Goal: Transaction & Acquisition: Purchase product/service

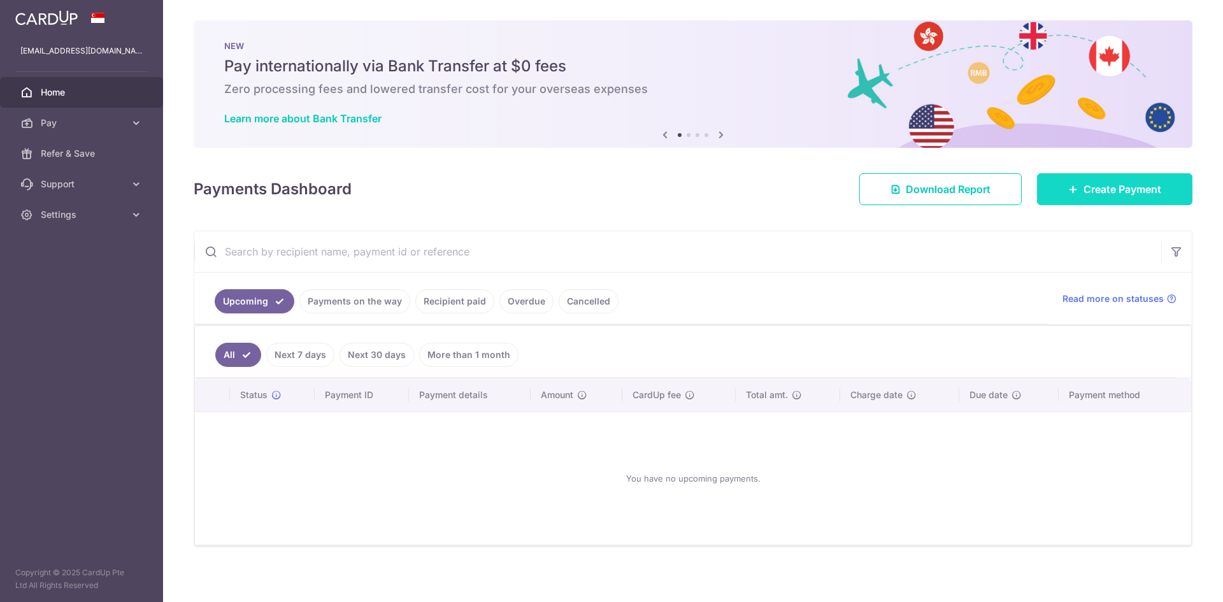
click at [1090, 190] on span "Create Payment" at bounding box center [1122, 189] width 78 height 15
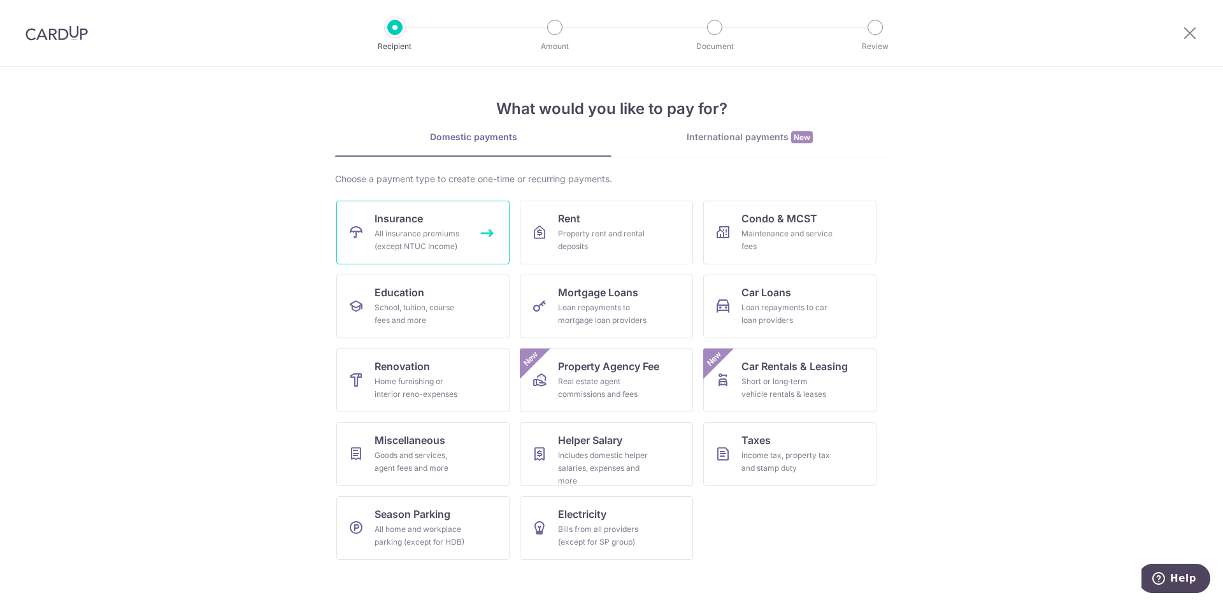
click at [460, 239] on div "All insurance premiums (except NTUC Income)" at bounding box center [421, 239] width 92 height 25
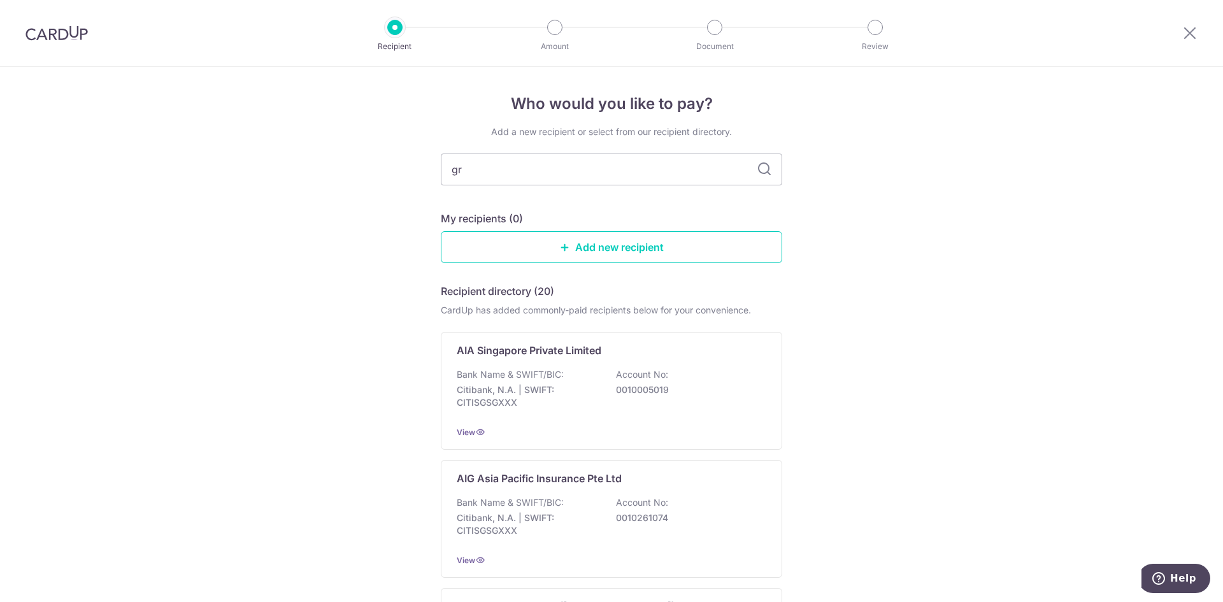
type input "gre"
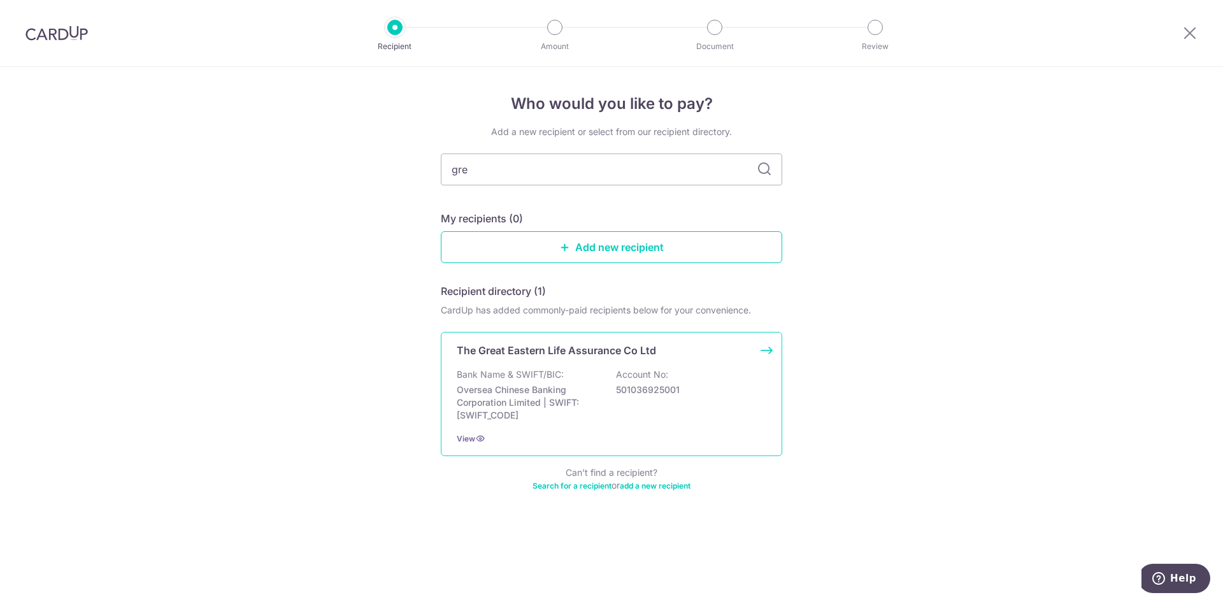
click at [579, 382] on div "Bank Name & SWIFT/BIC: Oversea Chinese Banking Corporation Limited | SWIFT: [SW…" at bounding box center [612, 395] width 310 height 54
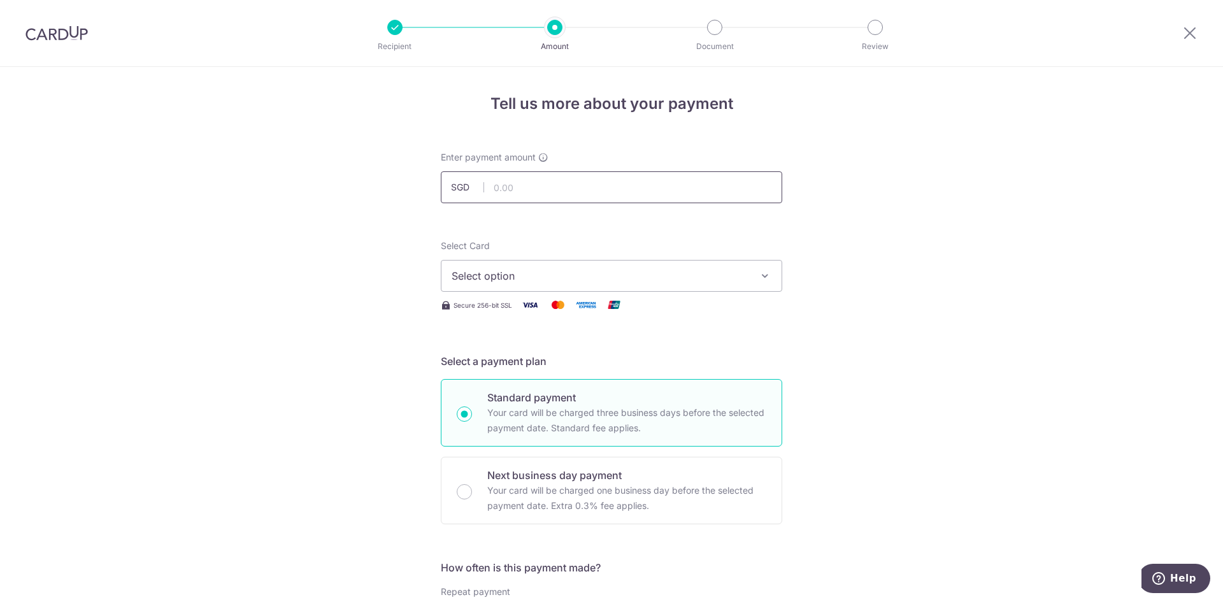
drag, startPoint x: 0, startPoint y: 0, endPoint x: 580, endPoint y: 184, distance: 608.7
click at [580, 184] on input "text" at bounding box center [611, 187] width 341 height 32
type input "119.00"
click at [590, 282] on span "Select option" at bounding box center [600, 275] width 297 height 15
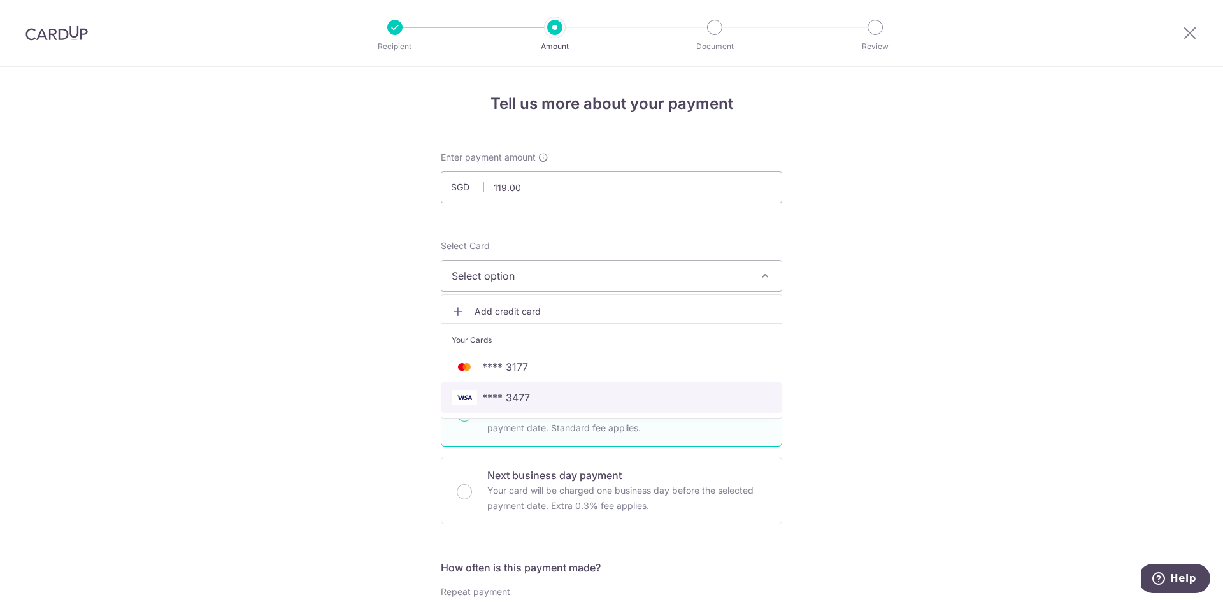
click at [559, 397] on span "**** 3477" at bounding box center [612, 397] width 320 height 15
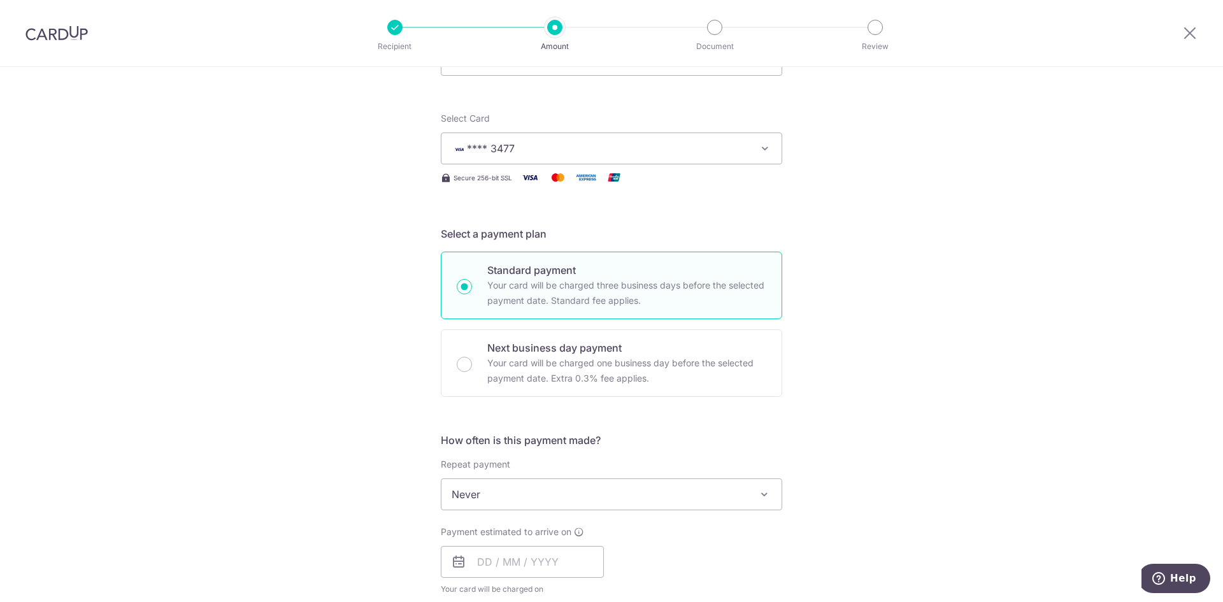
scroll to position [191, 0]
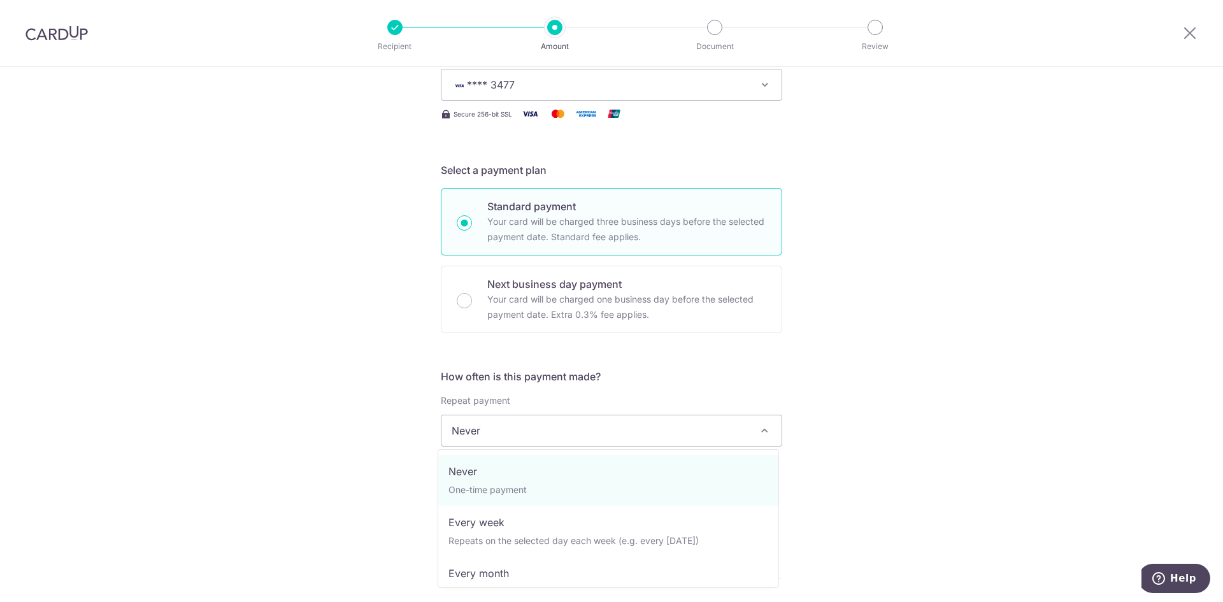
click at [509, 427] on span "Never" at bounding box center [611, 430] width 340 height 31
click at [510, 428] on span "Never" at bounding box center [611, 430] width 340 height 31
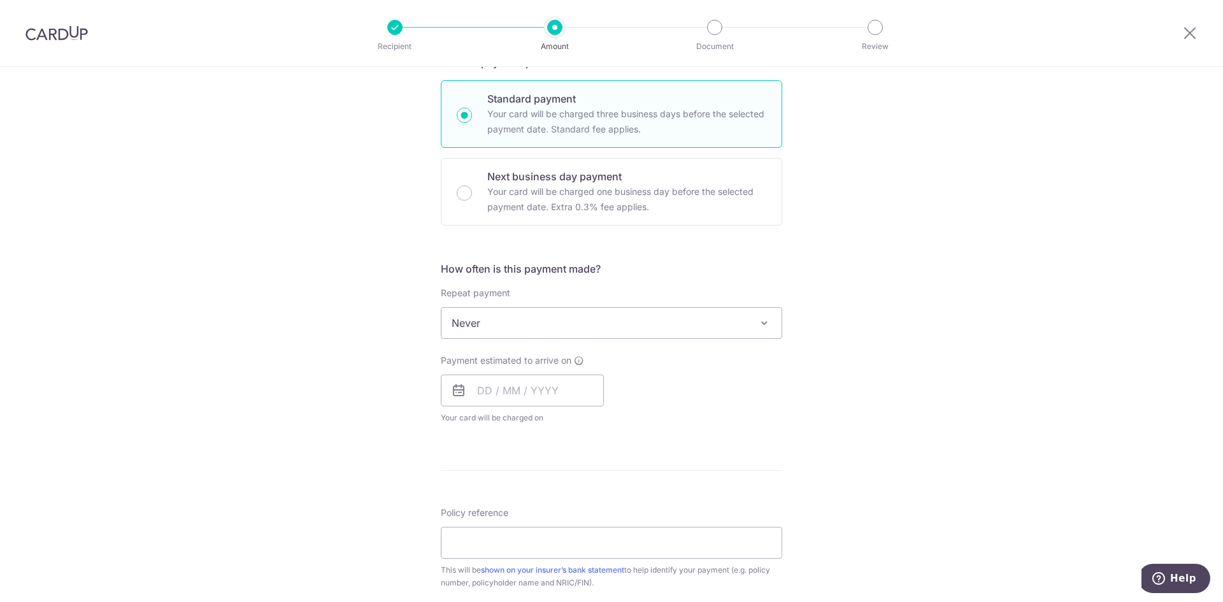
scroll to position [318, 0]
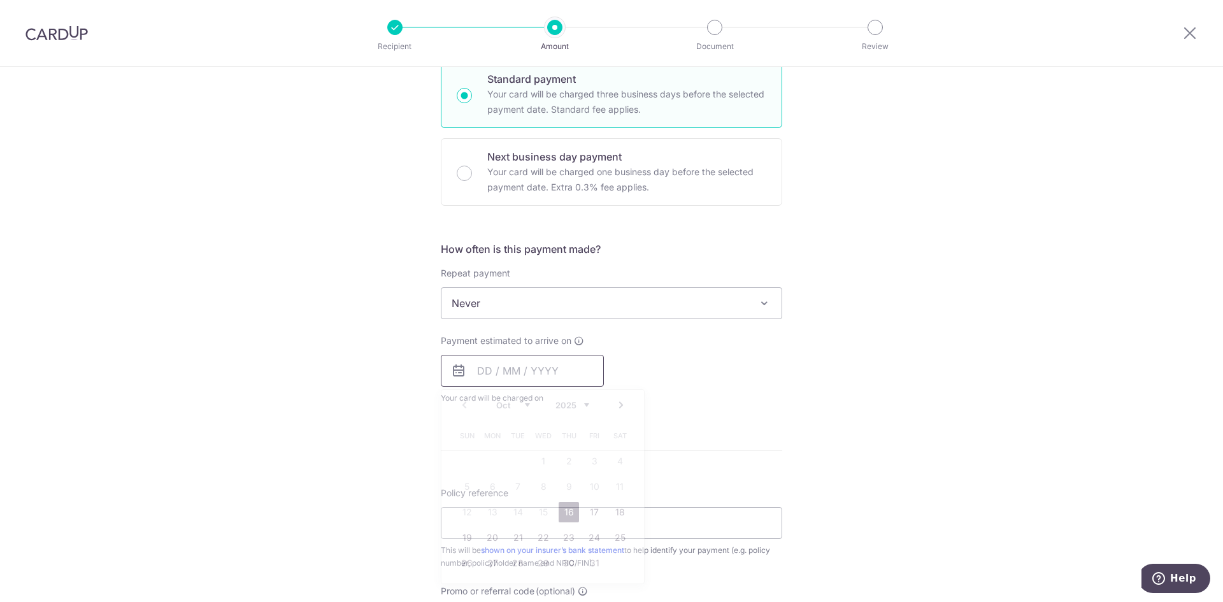
click at [511, 378] on input "text" at bounding box center [522, 371] width 163 height 32
drag, startPoint x: 563, startPoint y: 510, endPoint x: 448, endPoint y: 484, distance: 117.4
click at [563, 510] on link "16" at bounding box center [569, 512] width 20 height 20
type input "[DATE]"
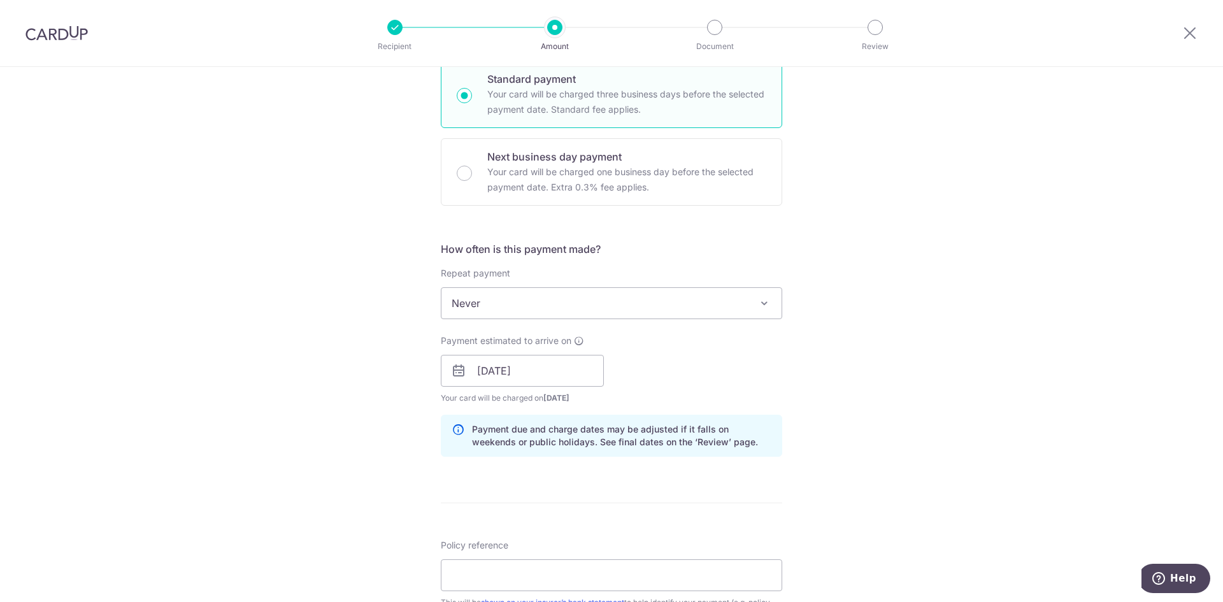
click at [385, 453] on div "Tell us more about your payment Enter payment amount SGD 119.00 119.00 Select C…" at bounding box center [611, 376] width 1223 height 1257
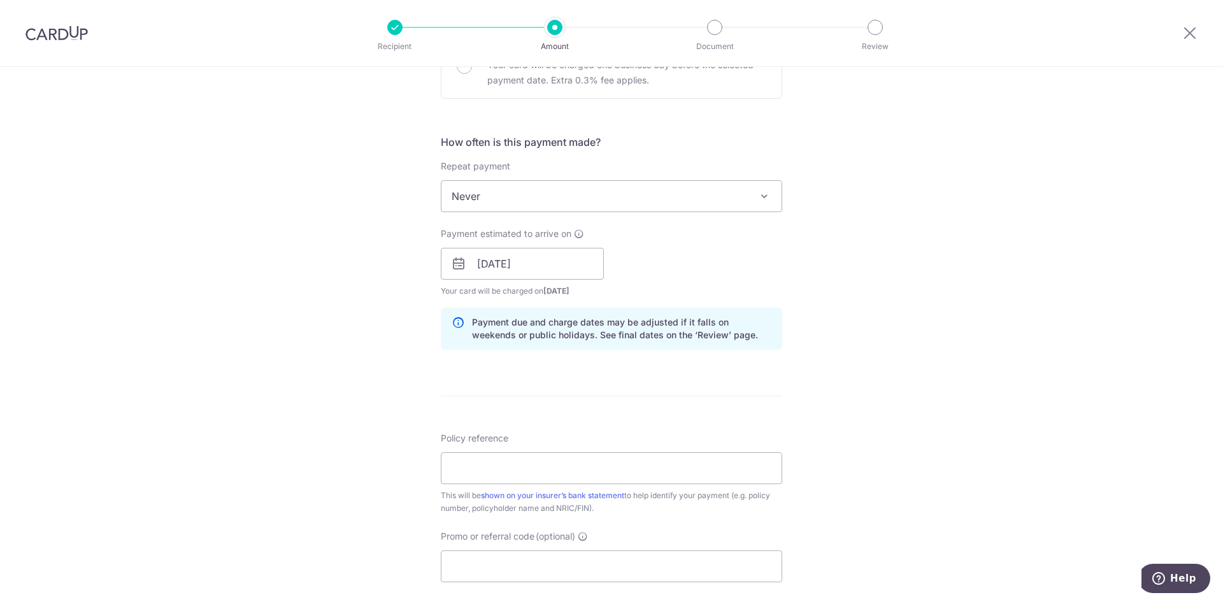
scroll to position [446, 0]
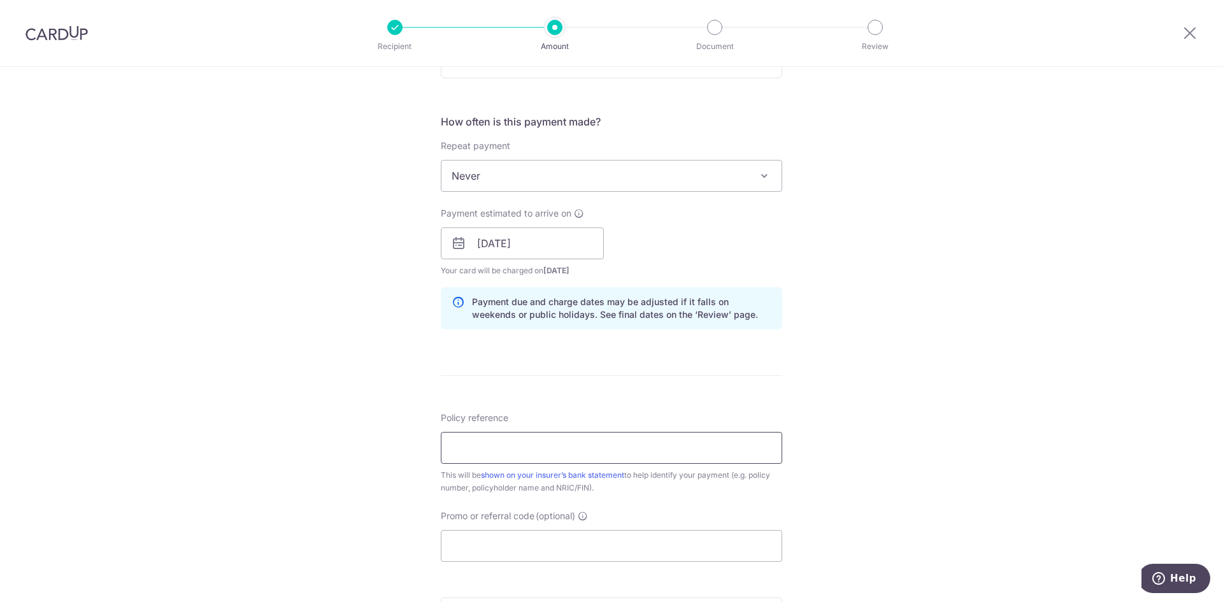
click at [524, 456] on input "Policy reference" at bounding box center [611, 448] width 341 height 32
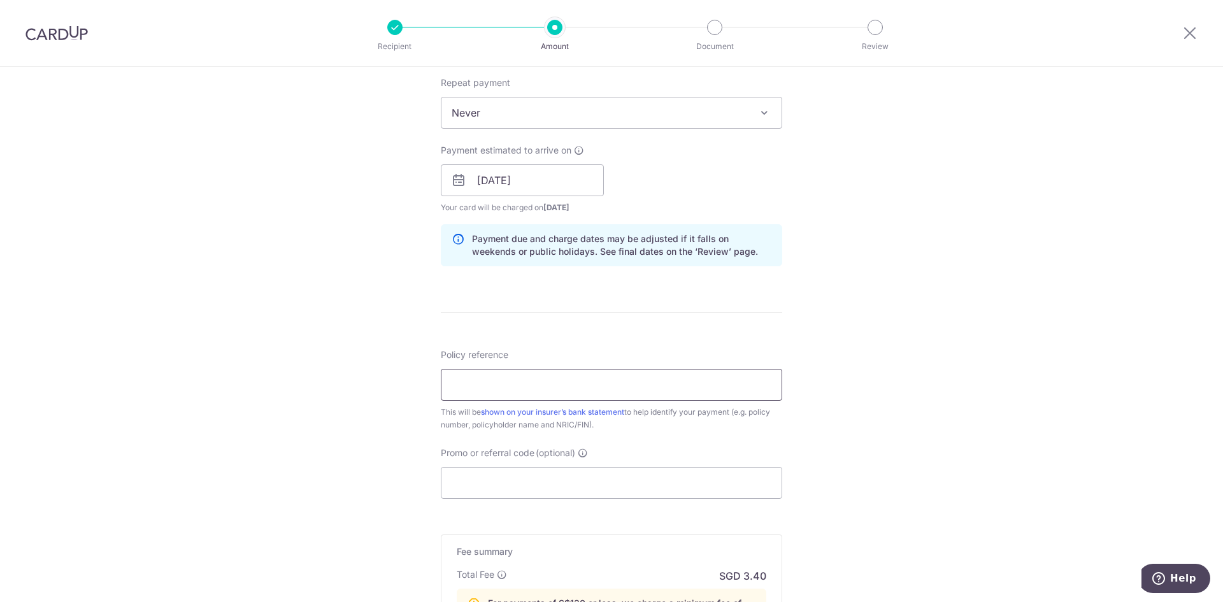
scroll to position [510, 0]
click at [536, 486] on input "Promo or referral code (optional)" at bounding box center [611, 482] width 341 height 32
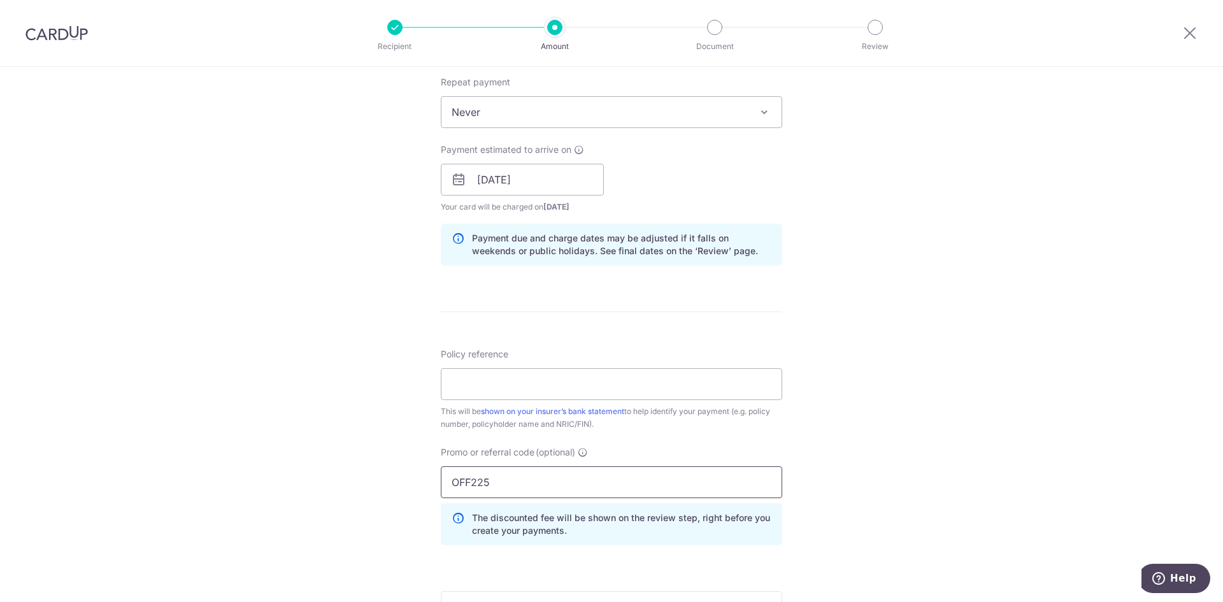
type input "OFF225"
click at [398, 474] on div "Tell us more about your payment Enter payment amount SGD 119.00 119.00 Select C…" at bounding box center [611, 214] width 1223 height 1314
click at [604, 382] on input "Policy reference" at bounding box center [611, 384] width 341 height 32
type input "0253669499"
click at [655, 335] on form "Enter payment amount SGD 119.00 119.00 Select Card **** 3477 Add credit card Yo…" at bounding box center [611, 226] width 341 height 1170
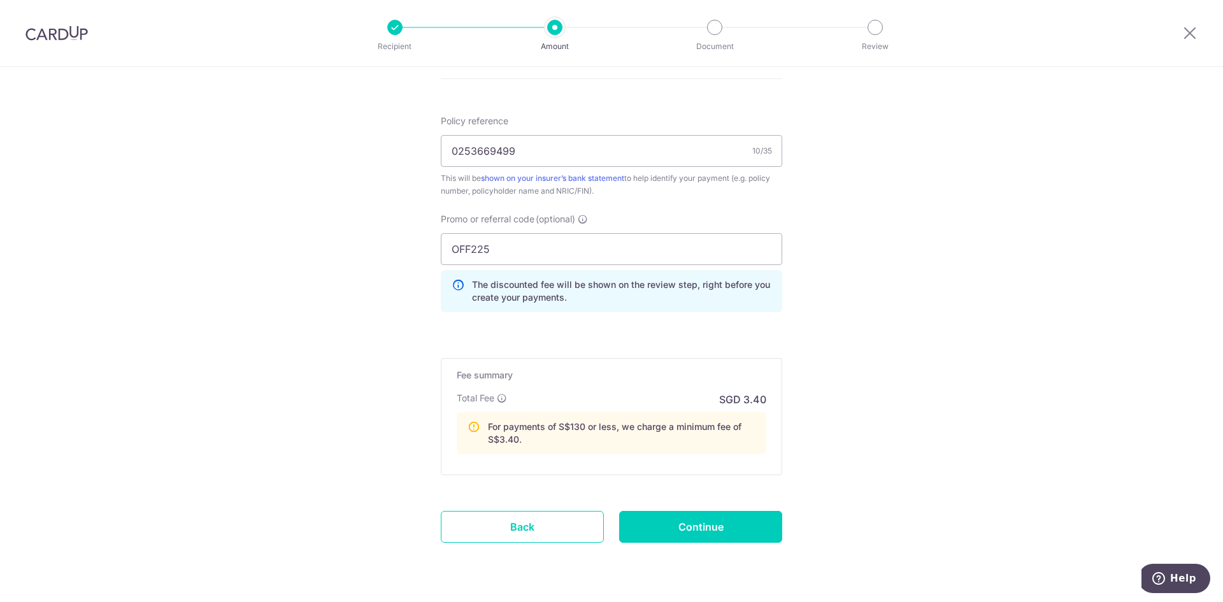
scroll to position [764, 0]
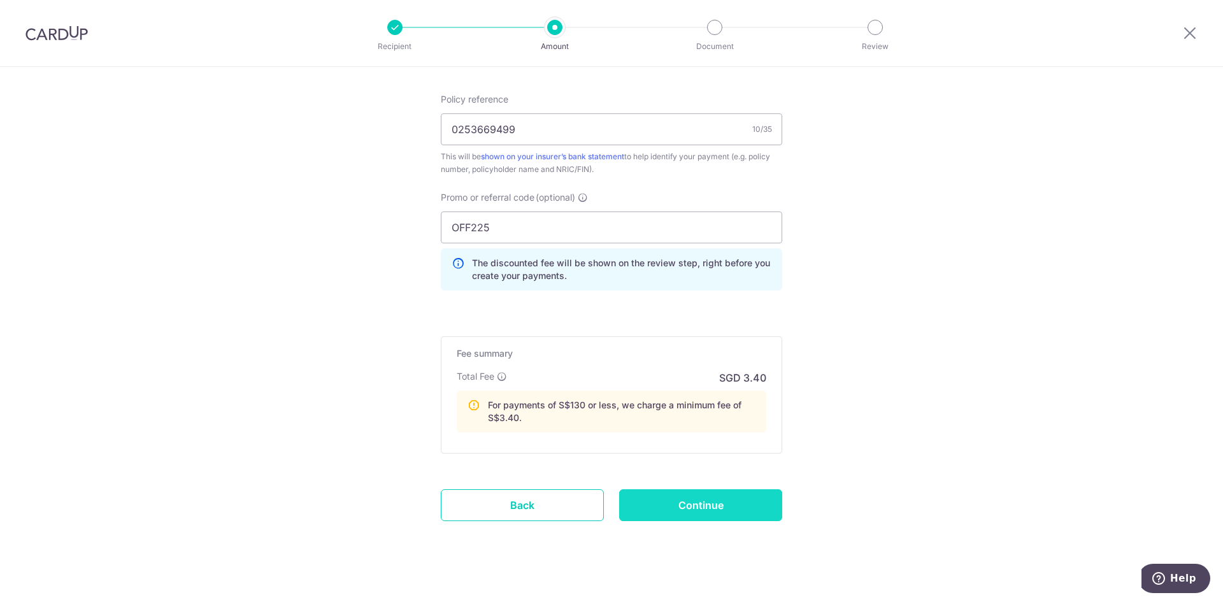
click at [727, 512] on input "Continue" at bounding box center [700, 505] width 163 height 32
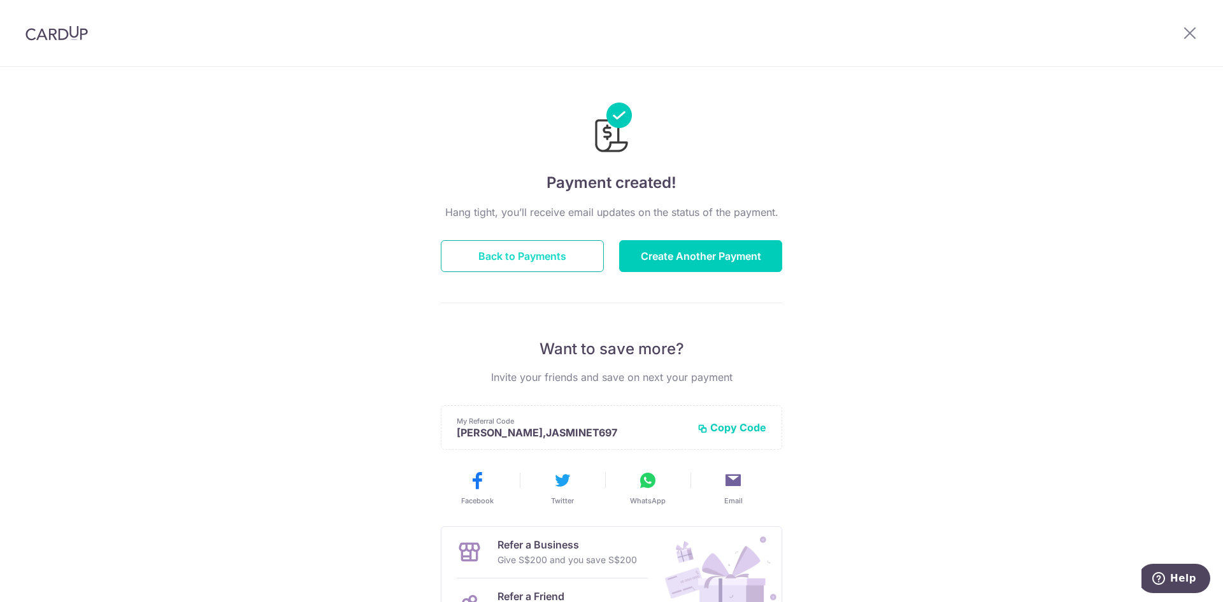
click at [487, 257] on button "Back to Payments" at bounding box center [522, 256] width 163 height 32
